Goal: Transaction & Acquisition: Purchase product/service

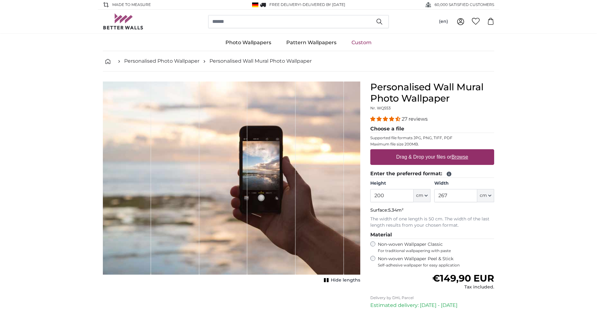
click at [385, 197] on input "200" at bounding box center [391, 195] width 43 height 13
click at [462, 196] on input "267" at bounding box center [455, 195] width 43 height 13
drag, startPoint x: 377, startPoint y: 195, endPoint x: 381, endPoint y: 195, distance: 3.8
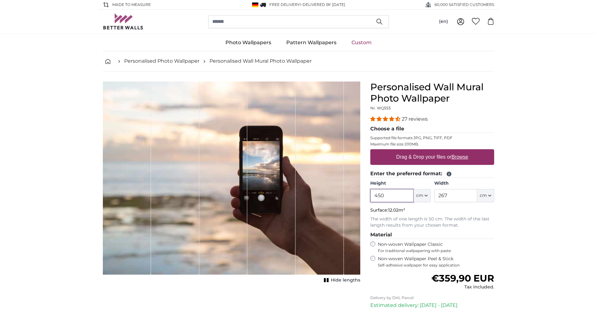
click at [377, 195] on input "450" at bounding box center [391, 195] width 43 height 13
click at [381, 195] on input "450" at bounding box center [391, 195] width 43 height 13
type input "300"
click at [452, 194] on input "267" at bounding box center [455, 195] width 43 height 13
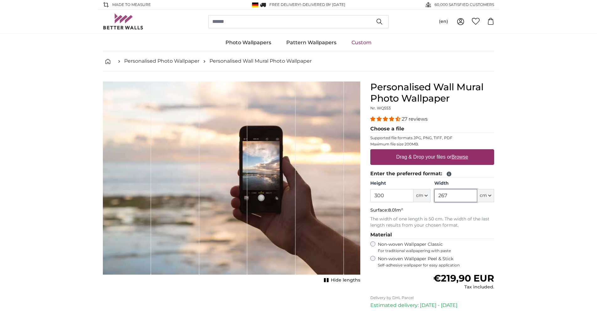
click at [452, 194] on input "267" at bounding box center [455, 195] width 43 height 13
type input "450"
